Goal: Information Seeking & Learning: Learn about a topic

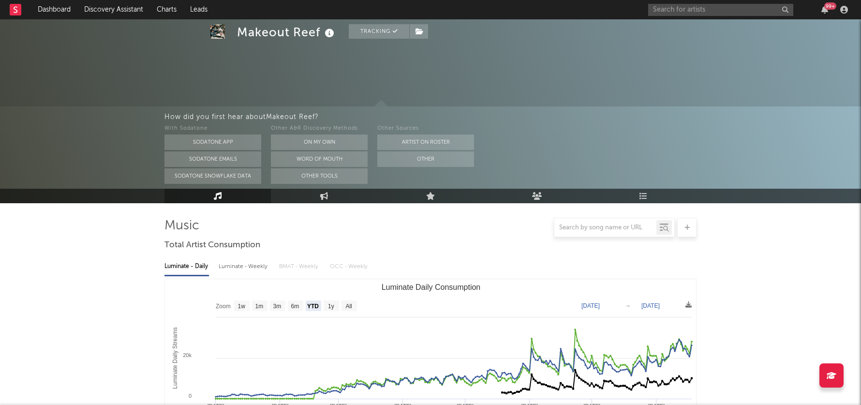
select select "YTD"
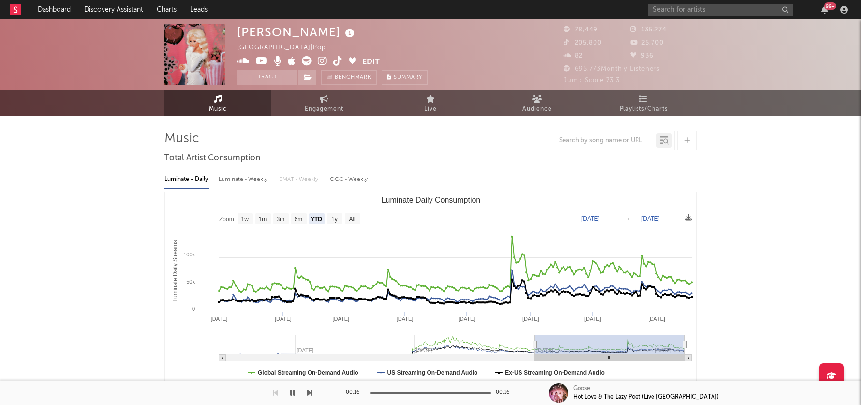
select select "YTD"
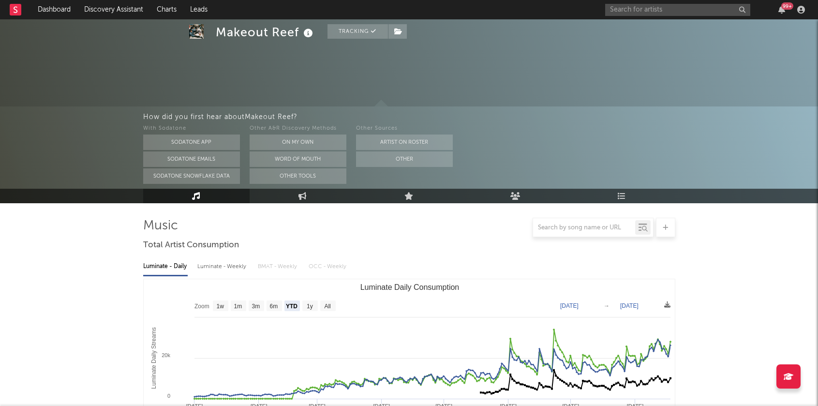
select select "YTD"
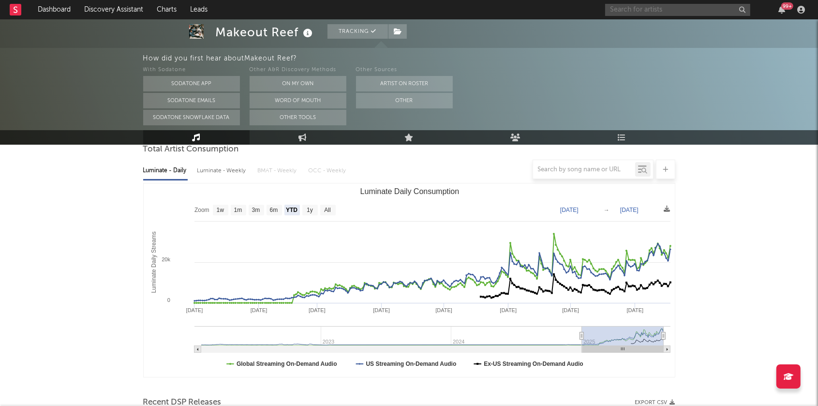
click at [652, 10] on input "text" at bounding box center [677, 10] width 145 height 12
click at [648, 10] on input "[PERSON_NAME]" at bounding box center [677, 10] width 145 height 12
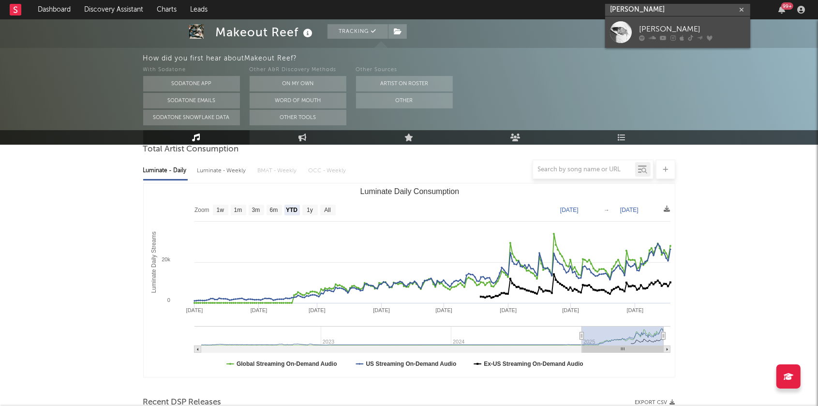
type input "[PERSON_NAME]"
click at [642, 27] on div "[PERSON_NAME]" at bounding box center [692, 29] width 106 height 12
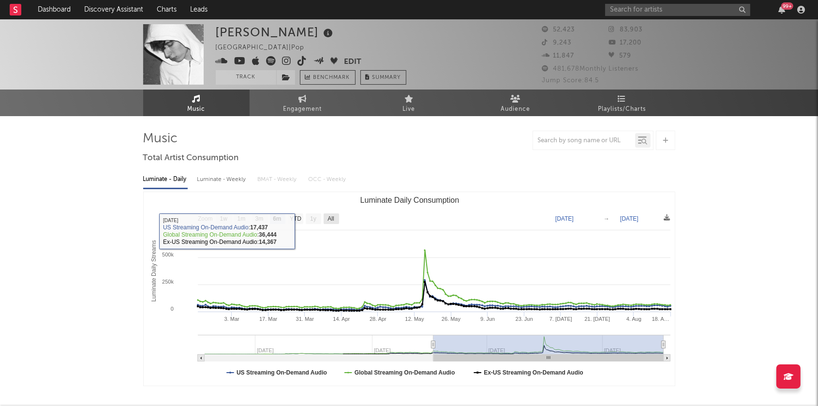
click at [327, 218] on text "All" at bounding box center [330, 219] width 6 height 7
select select "All"
type input "2024-08-22"
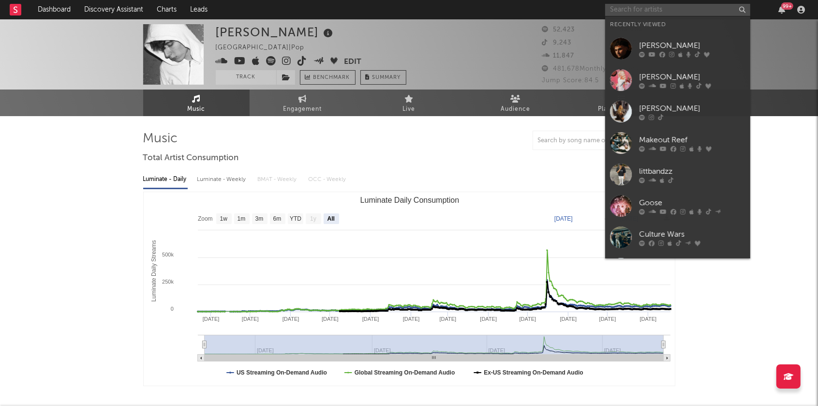
click at [648, 12] on input "text" at bounding box center [677, 10] width 145 height 12
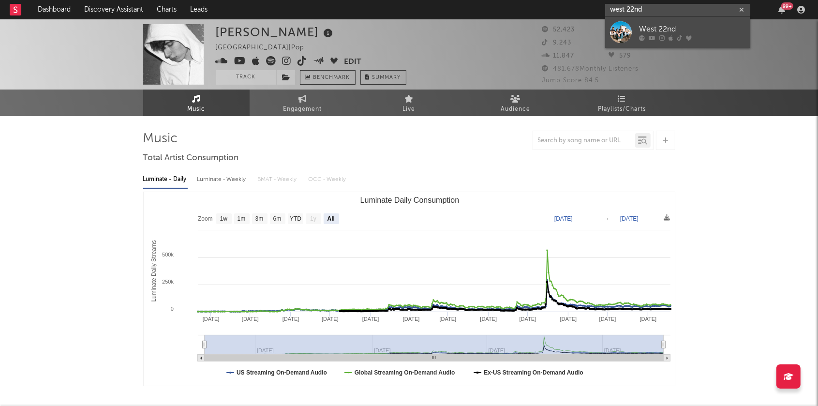
type input "west 22nd"
click at [651, 32] on div "West 22nd" at bounding box center [692, 29] width 106 height 12
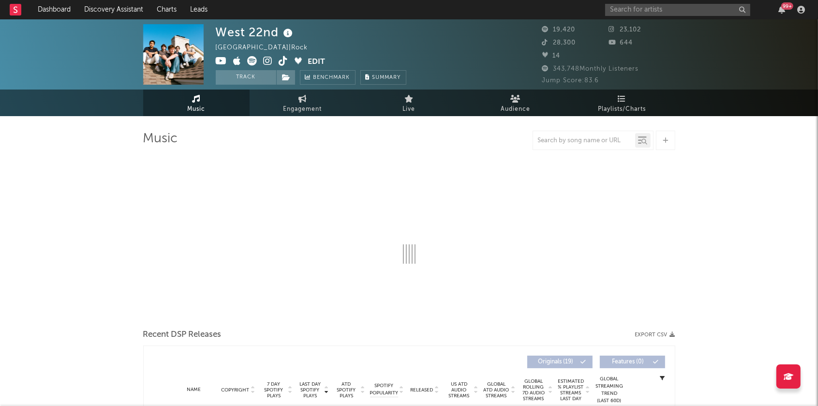
select select "6m"
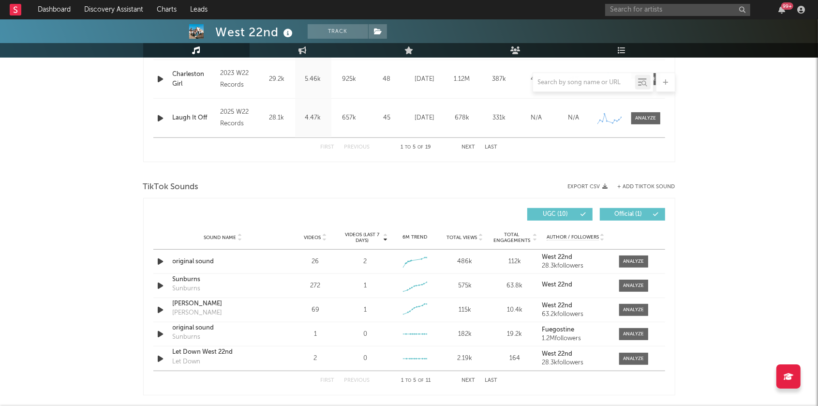
scroll to position [586, 0]
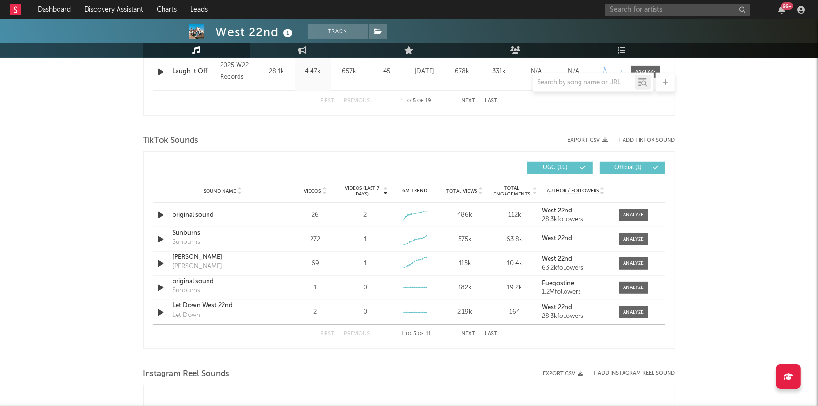
click at [387, 187] on icon at bounding box center [385, 189] width 5 height 4
click at [479, 191] on icon at bounding box center [480, 193] width 5 height 4
click at [479, 188] on icon at bounding box center [480, 189] width 5 height 4
click at [479, 191] on icon at bounding box center [480, 193] width 5 height 4
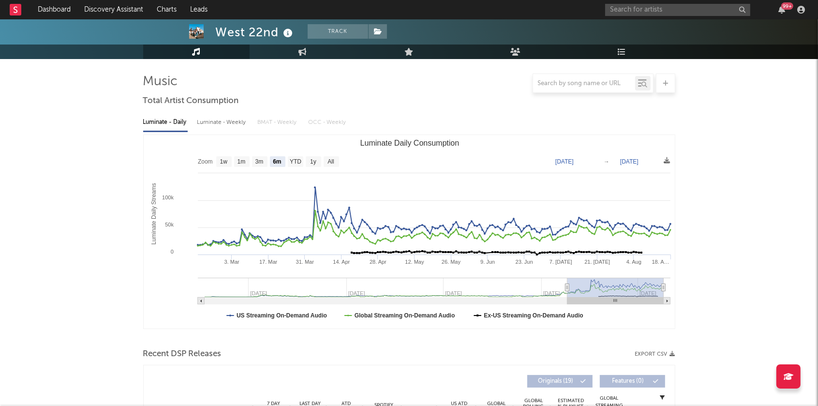
scroll to position [192, 0]
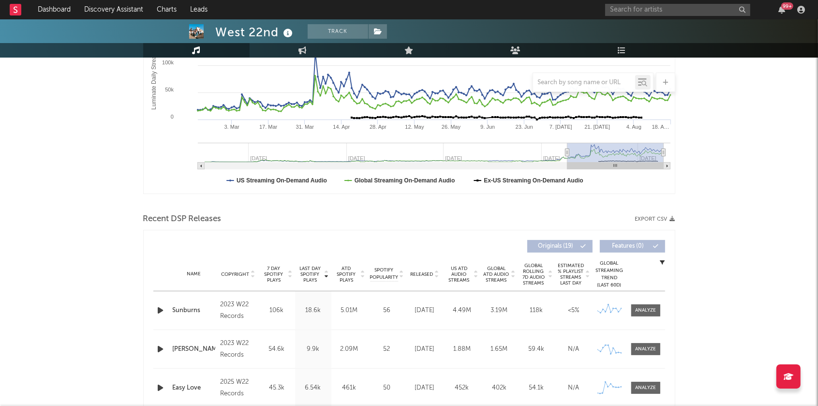
click at [327, 271] on icon at bounding box center [326, 272] width 5 height 4
click at [158, 306] on icon "button" at bounding box center [161, 310] width 10 height 12
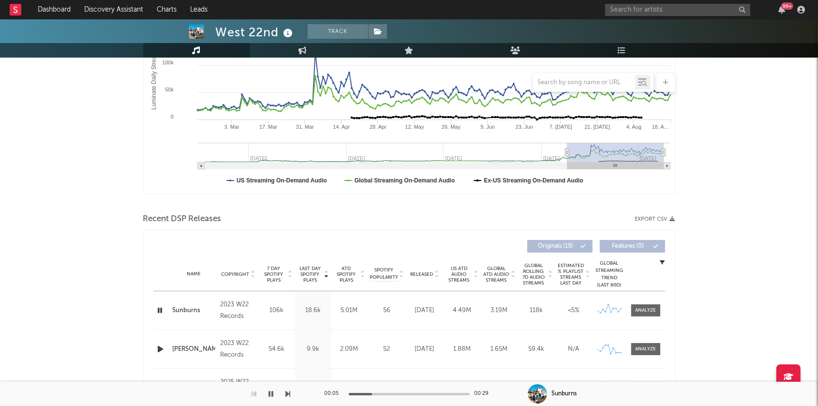
click at [269, 392] on icon "button" at bounding box center [271, 394] width 5 height 8
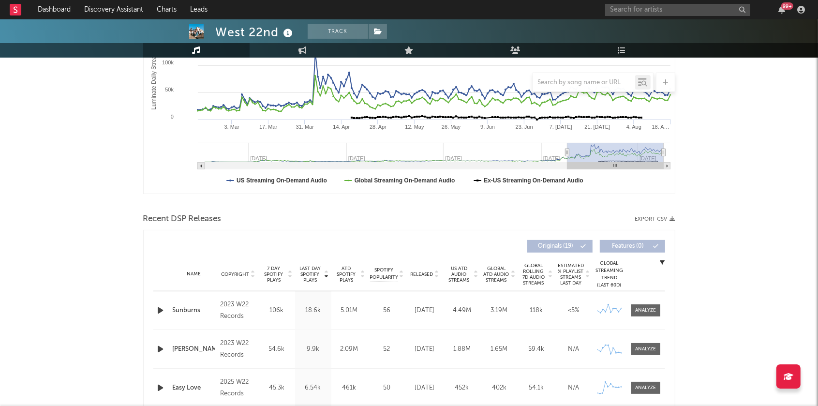
click at [160, 351] on icon "button" at bounding box center [161, 349] width 10 height 12
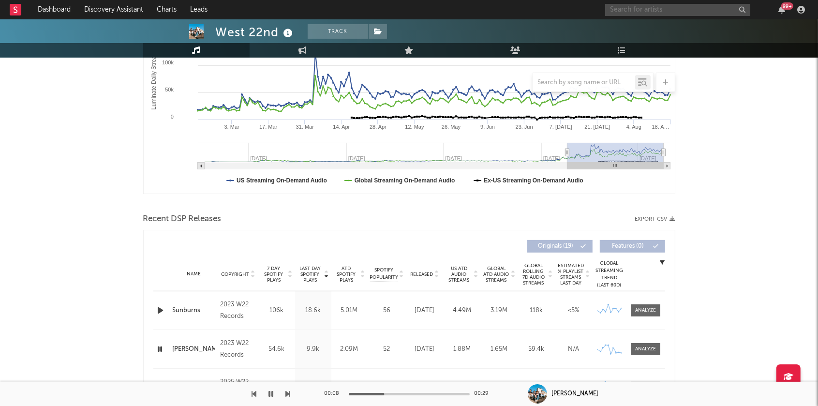
click at [638, 6] on input "text" at bounding box center [677, 10] width 145 height 12
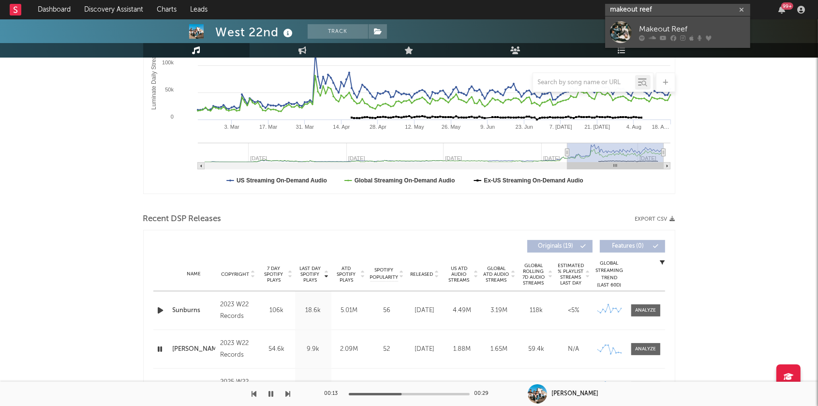
type input "makeout reef"
click at [670, 27] on div "Makeout Reef" at bounding box center [692, 29] width 106 height 12
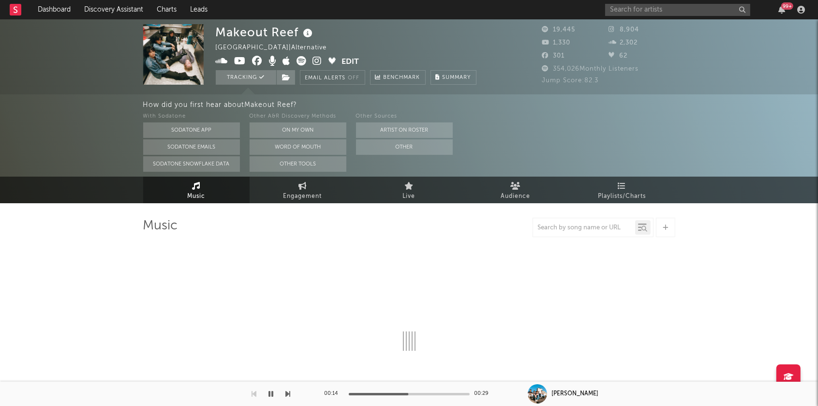
select select "6m"
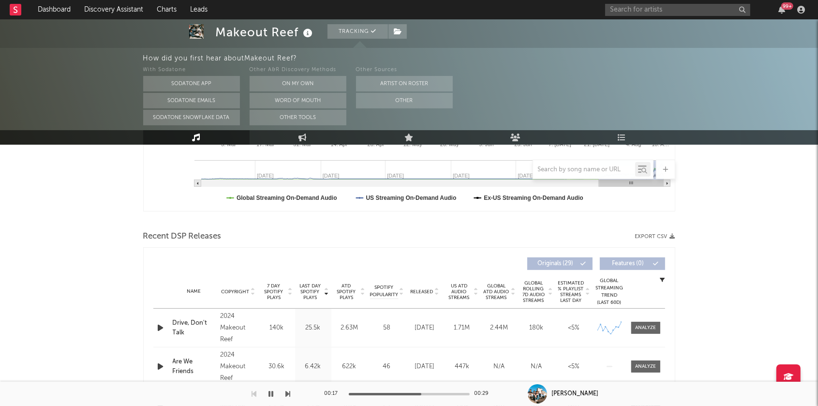
scroll to position [274, 0]
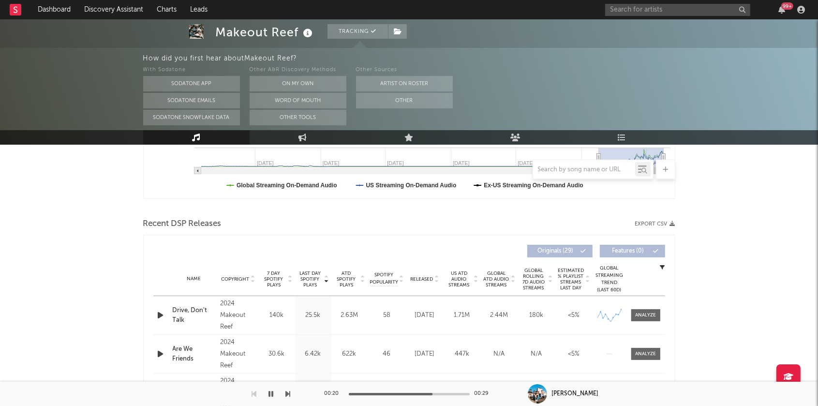
click at [328, 276] on icon at bounding box center [326, 277] width 5 height 4
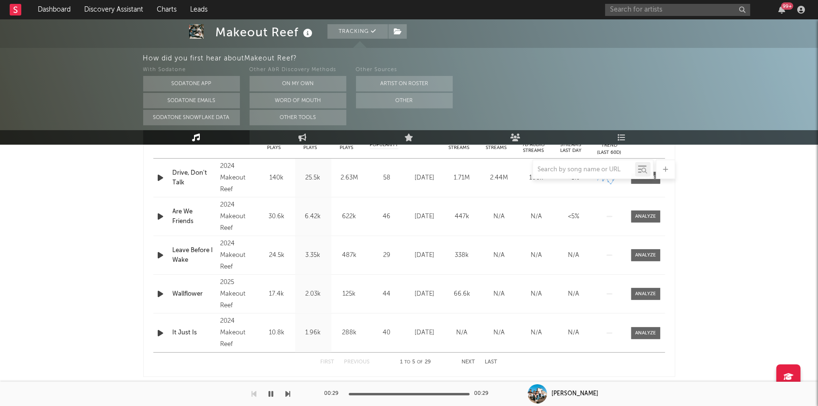
scroll to position [416, 0]
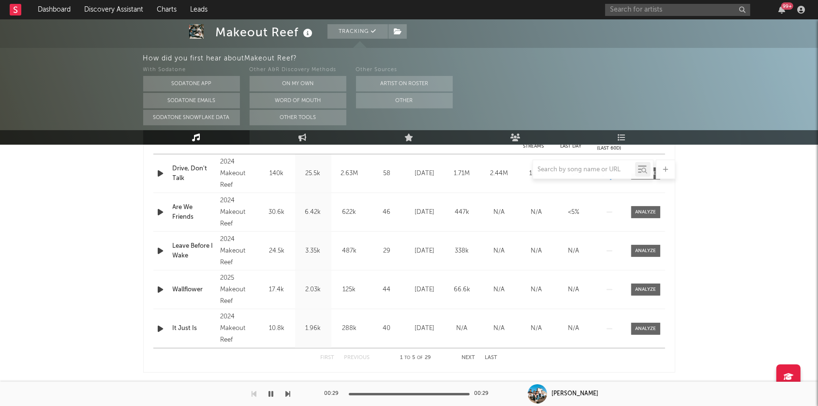
click at [159, 290] on icon "button" at bounding box center [161, 289] width 10 height 12
click at [159, 248] on icon "button" at bounding box center [161, 251] width 10 height 12
click at [159, 248] on icon "button" at bounding box center [160, 251] width 9 height 12
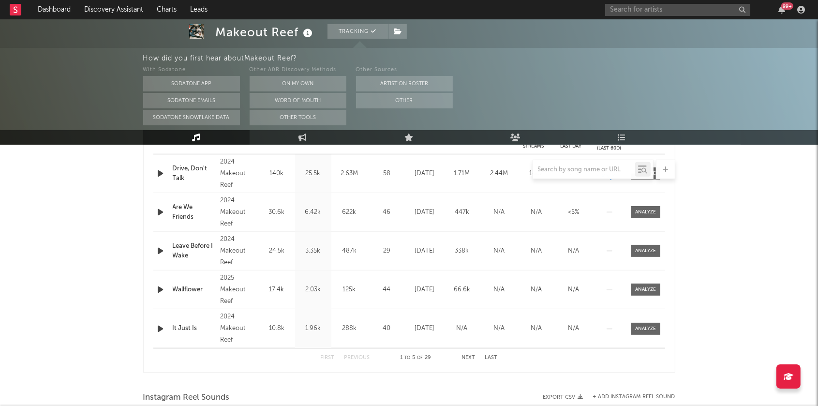
click at [160, 290] on icon "button" at bounding box center [161, 289] width 10 height 12
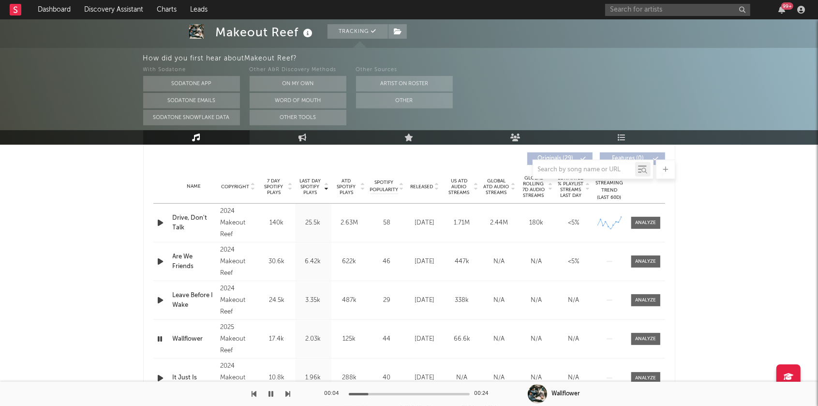
scroll to position [361, 0]
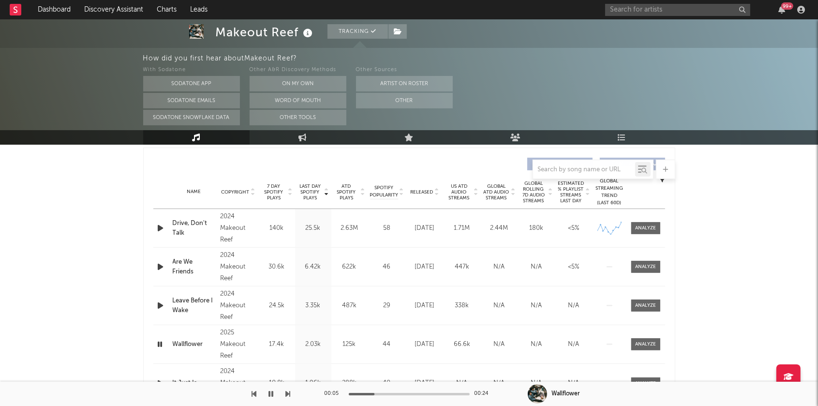
click at [159, 229] on icon "button" at bounding box center [161, 228] width 10 height 12
click at [161, 265] on icon "button" at bounding box center [161, 267] width 10 height 12
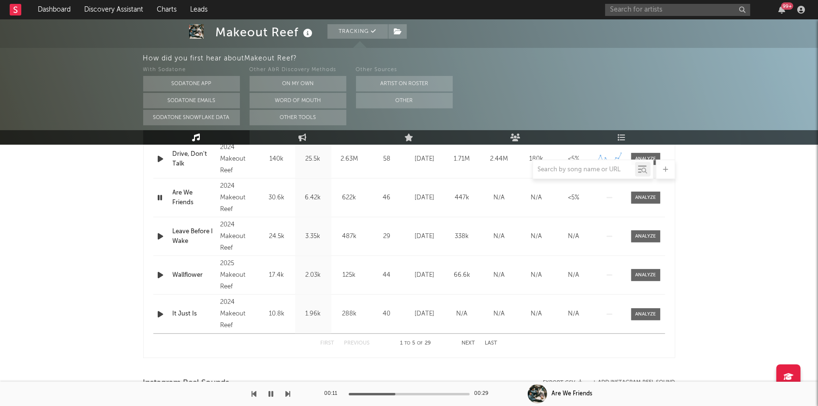
scroll to position [432, 0]
click at [158, 233] on icon "button" at bounding box center [161, 235] width 10 height 12
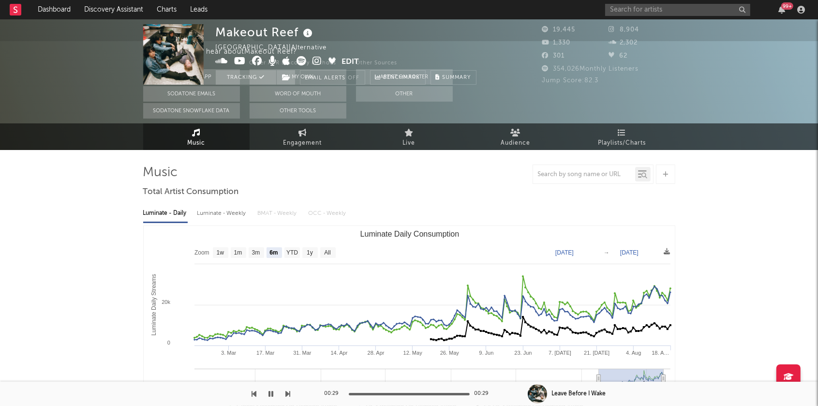
scroll to position [0, 0]
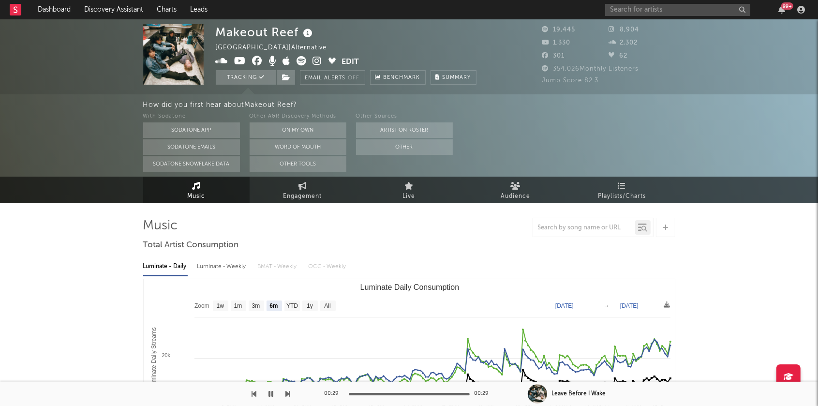
click at [316, 62] on icon at bounding box center [317, 61] width 9 height 10
click at [316, 63] on icon at bounding box center [317, 61] width 9 height 10
click at [165, 45] on img at bounding box center [173, 54] width 60 height 60
click at [632, 13] on input "text" at bounding box center [677, 10] width 145 height 12
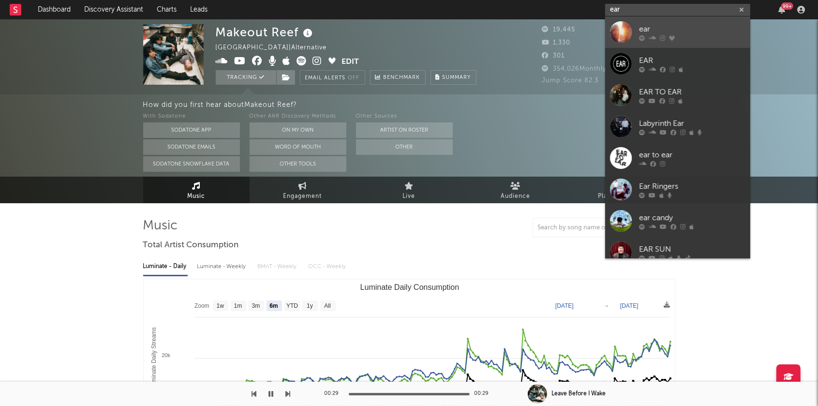
type input "ear"
click at [624, 28] on div at bounding box center [621, 32] width 22 height 22
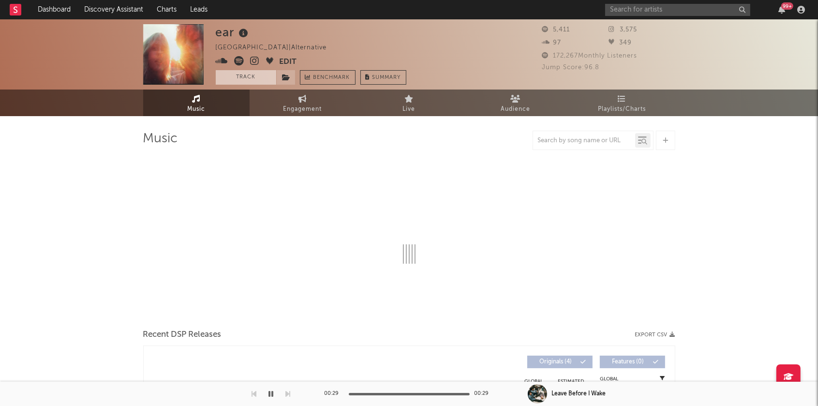
select select "1w"
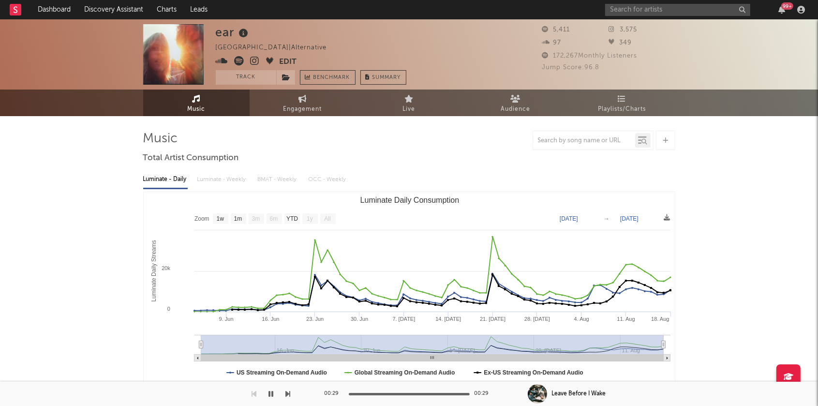
click at [254, 58] on icon at bounding box center [255, 61] width 9 height 10
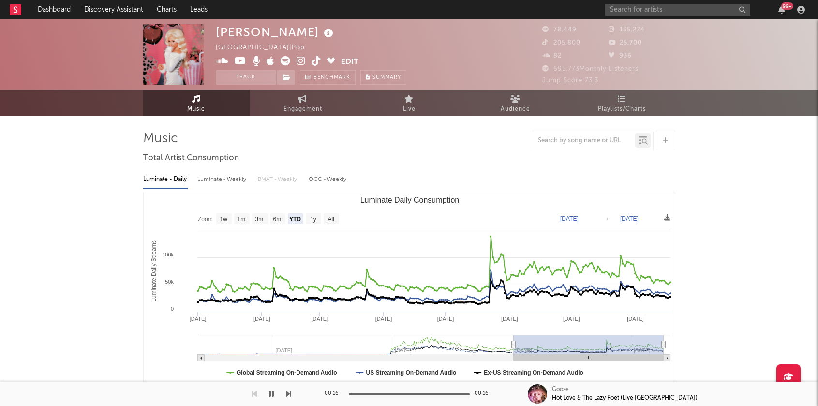
select select "YTD"
click at [653, 11] on input "text" at bounding box center [677, 10] width 145 height 12
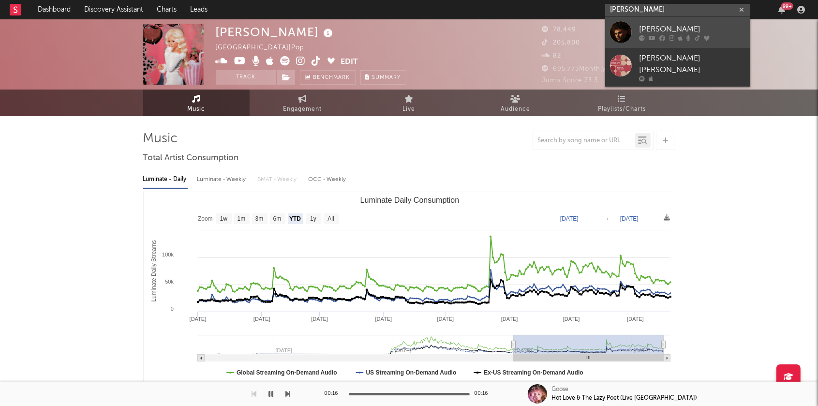
type input "adrien nun"
click at [654, 29] on div "[PERSON_NAME]" at bounding box center [692, 29] width 106 height 12
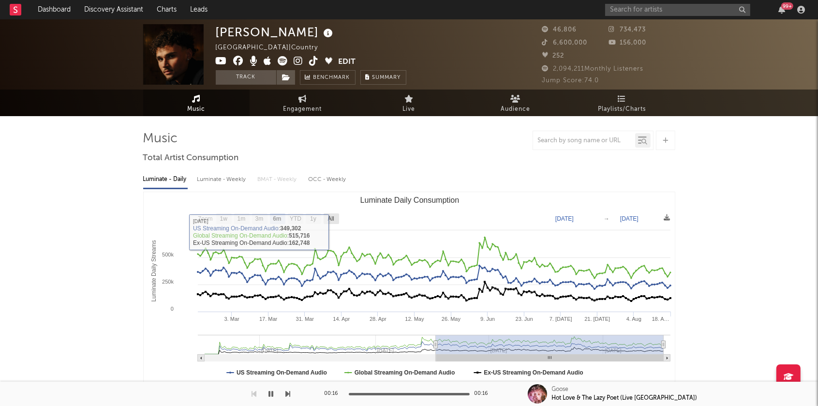
click at [332, 220] on text "All" at bounding box center [330, 219] width 6 height 7
select select "All"
type input "2024-08-18"
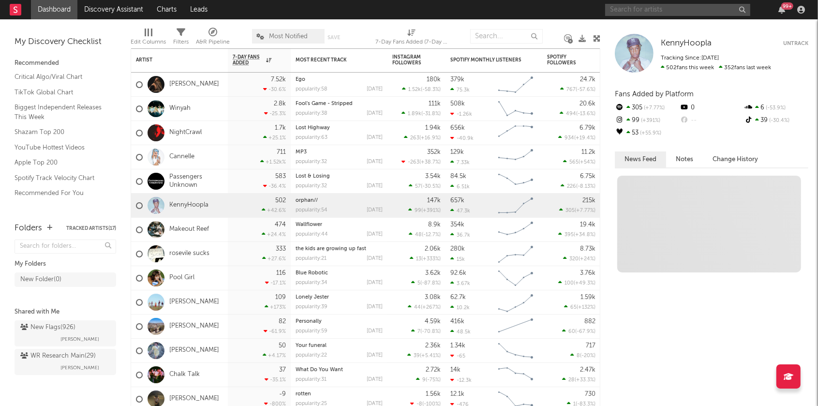
click at [637, 9] on input "text" at bounding box center [677, 10] width 145 height 12
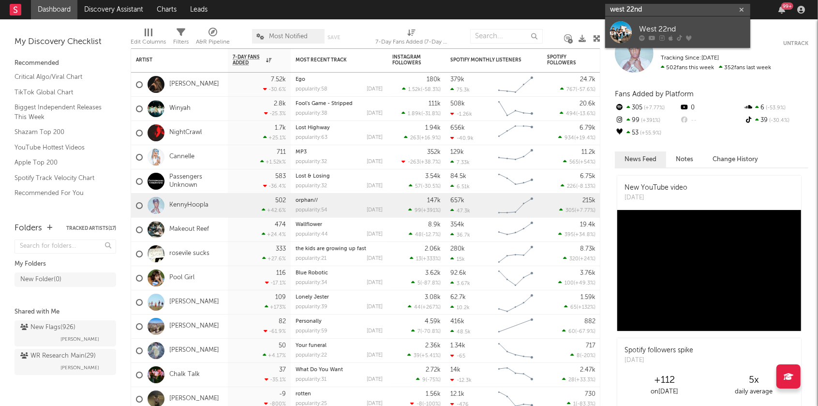
type input "west 22nd"
click at [659, 35] on icon at bounding box center [661, 38] width 5 height 6
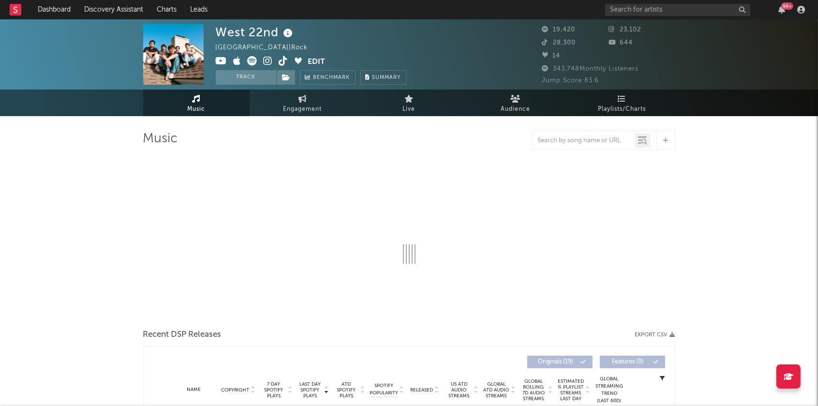
select select "6m"
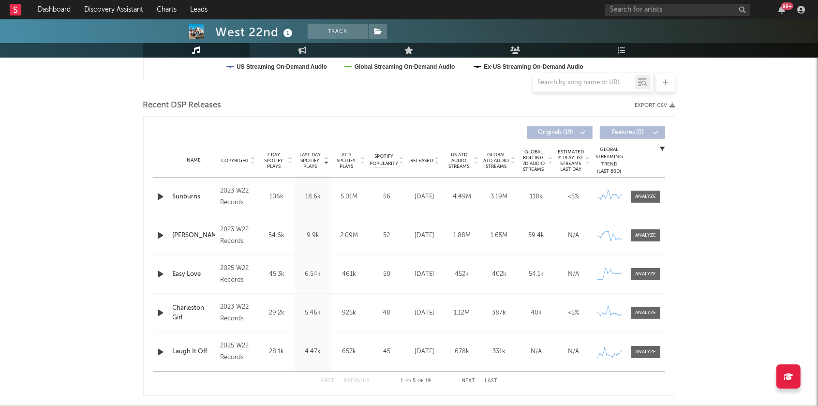
scroll to position [308, 0]
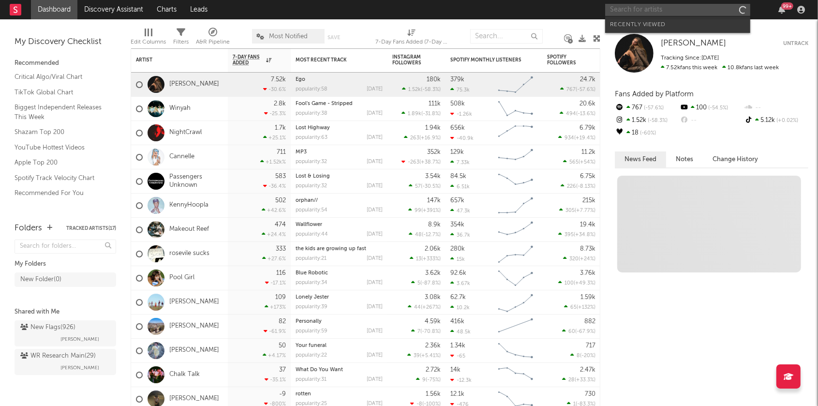
click at [639, 13] on input "text" at bounding box center [677, 10] width 145 height 12
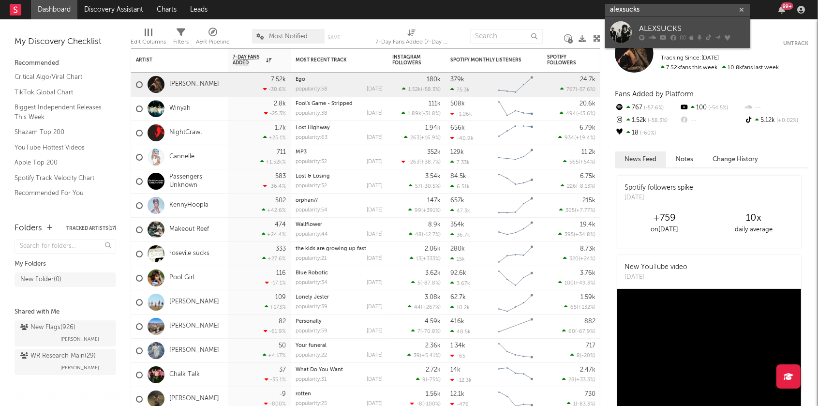
type input "alexsucks"
click at [691, 27] on div "ALEXSUCKS" at bounding box center [692, 29] width 106 height 12
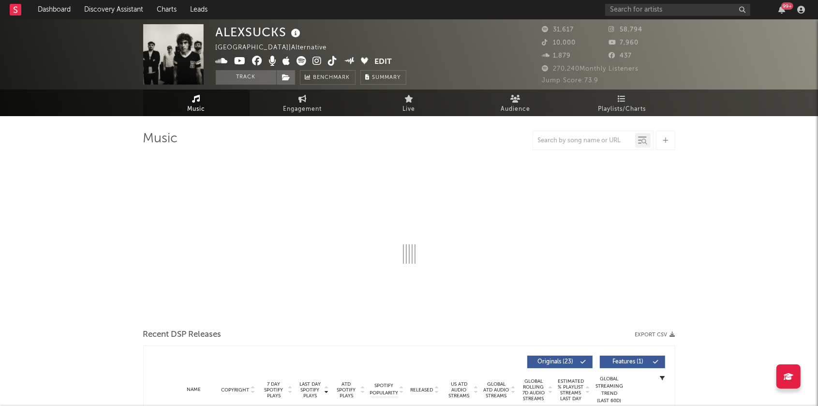
select select "6m"
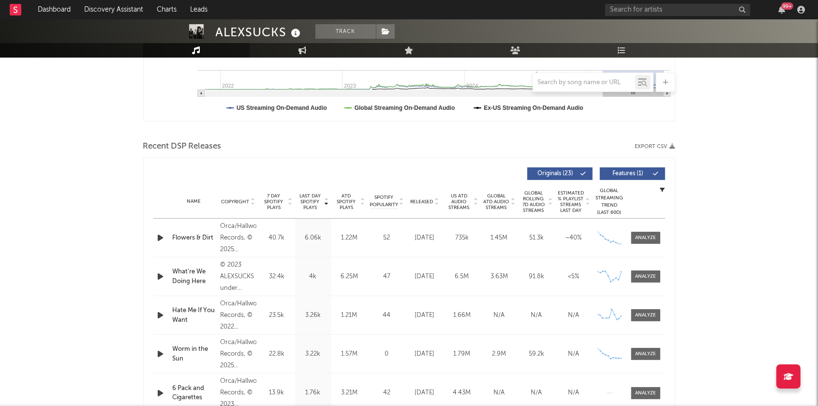
scroll to position [288, 0]
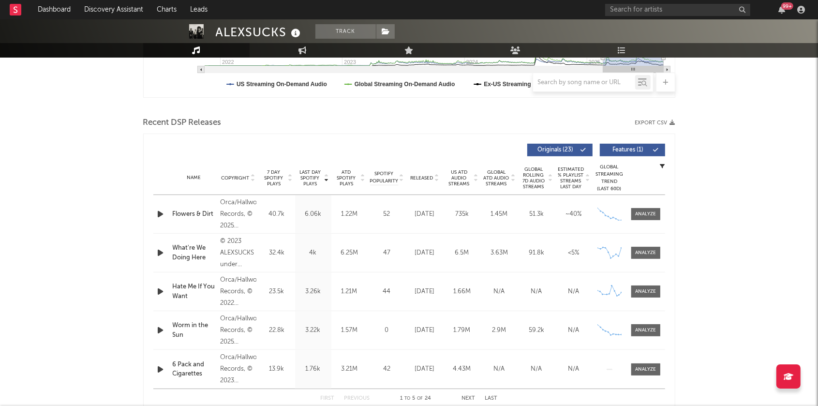
click at [325, 176] on icon at bounding box center [326, 176] width 5 height 4
click at [325, 178] on icon at bounding box center [326, 180] width 5 height 4
click at [158, 216] on icon "button" at bounding box center [161, 214] width 10 height 12
click at [164, 252] on icon "button" at bounding box center [161, 253] width 10 height 12
click at [162, 289] on icon "button" at bounding box center [161, 291] width 10 height 12
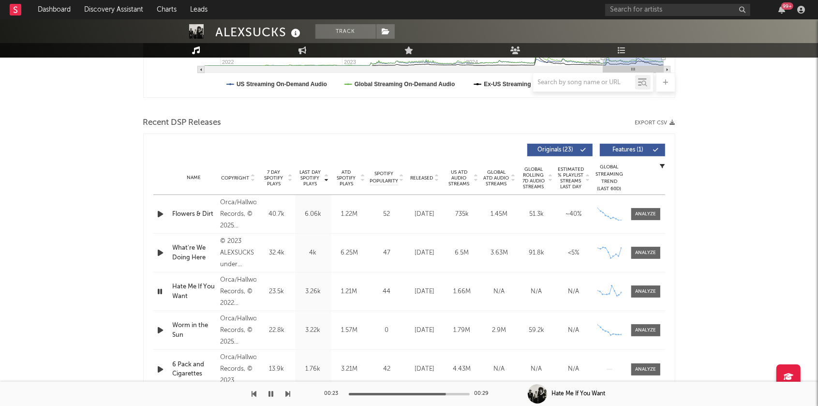
click at [158, 330] on icon "button" at bounding box center [161, 330] width 10 height 12
click at [269, 391] on icon "button" at bounding box center [271, 394] width 5 height 8
